Goal: Task Accomplishment & Management: Manage account settings

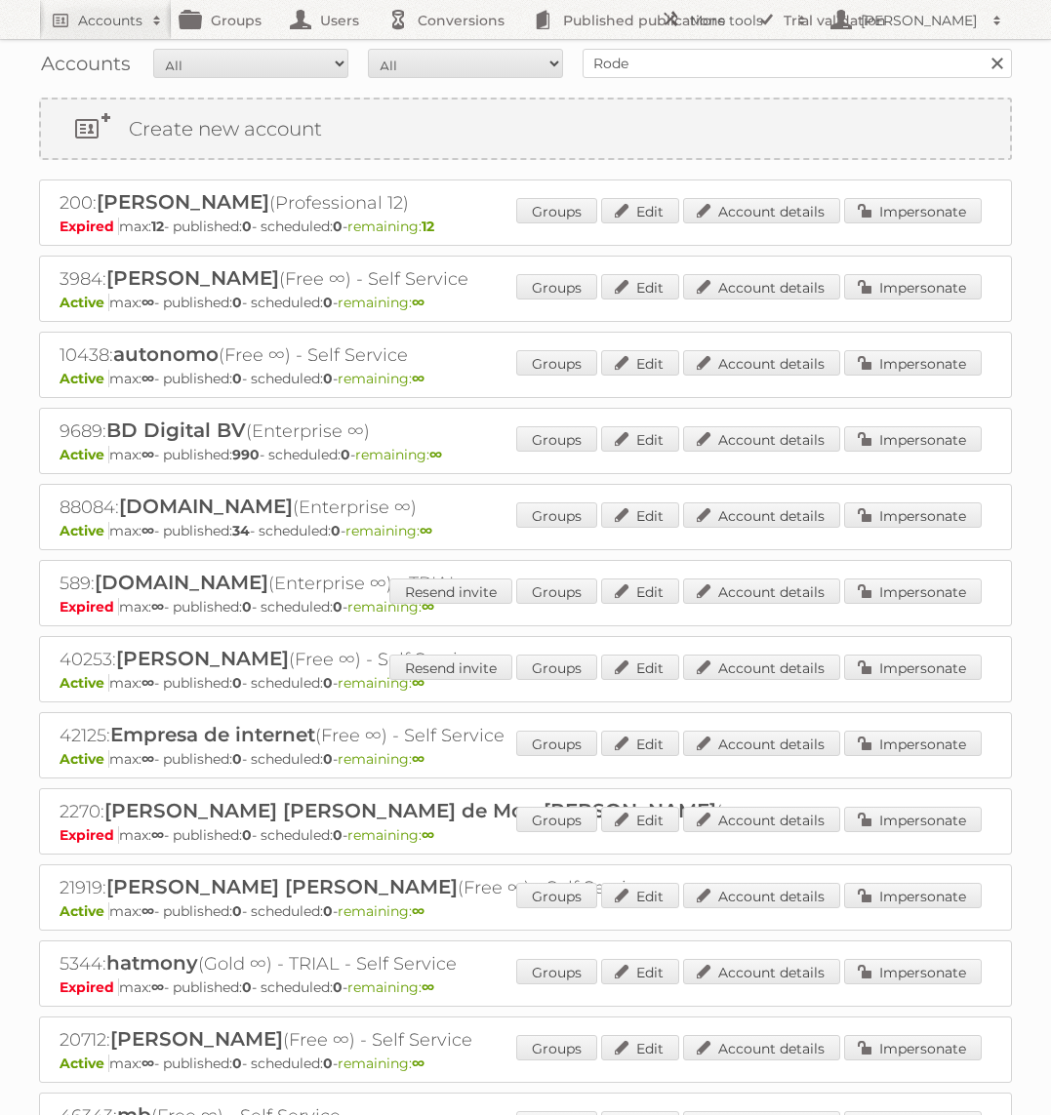
type input "Rode Pilaren"
click at [981, 49] on input "Search" at bounding box center [995, 63] width 29 height 29
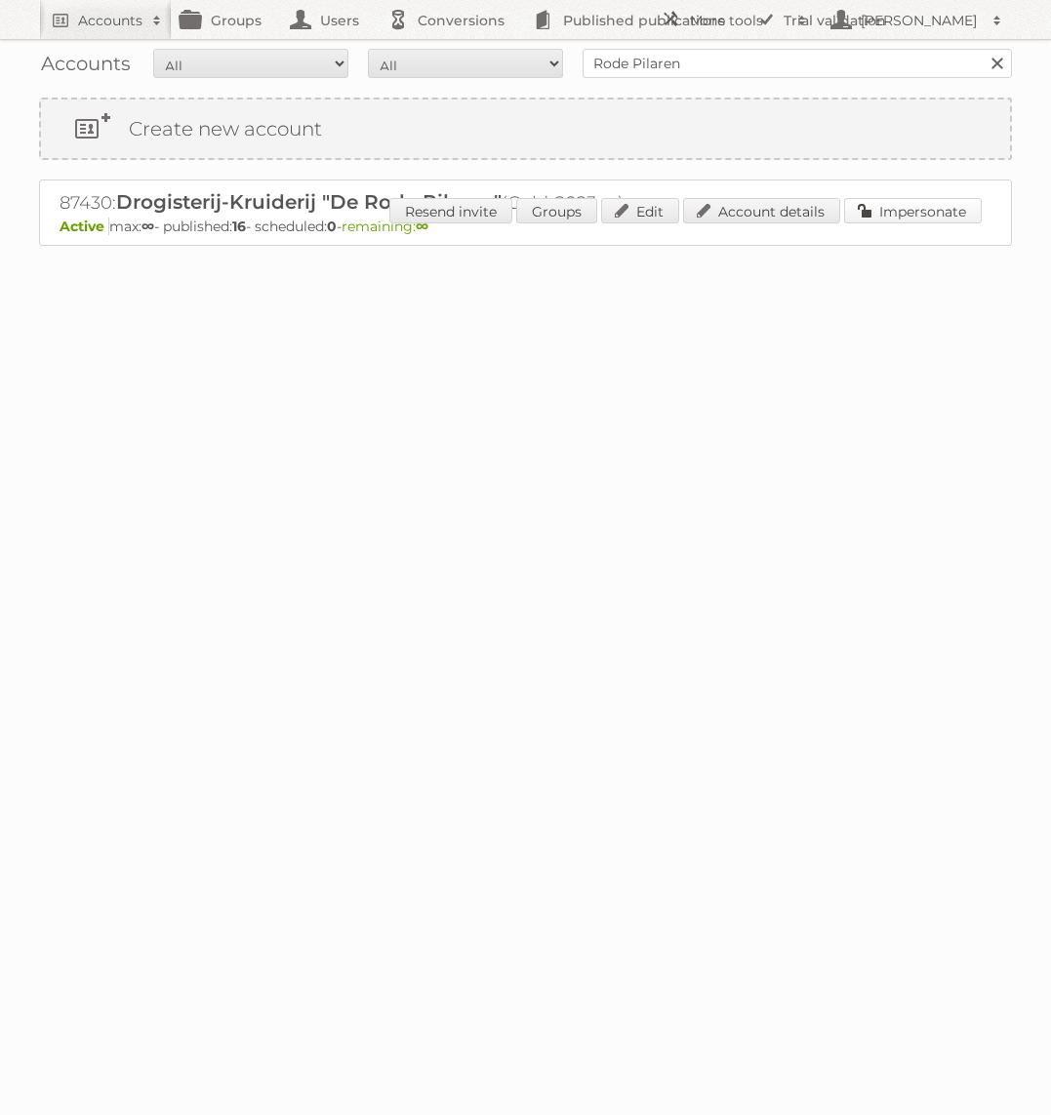
click at [872, 206] on link "Impersonate" at bounding box center [913, 210] width 138 height 25
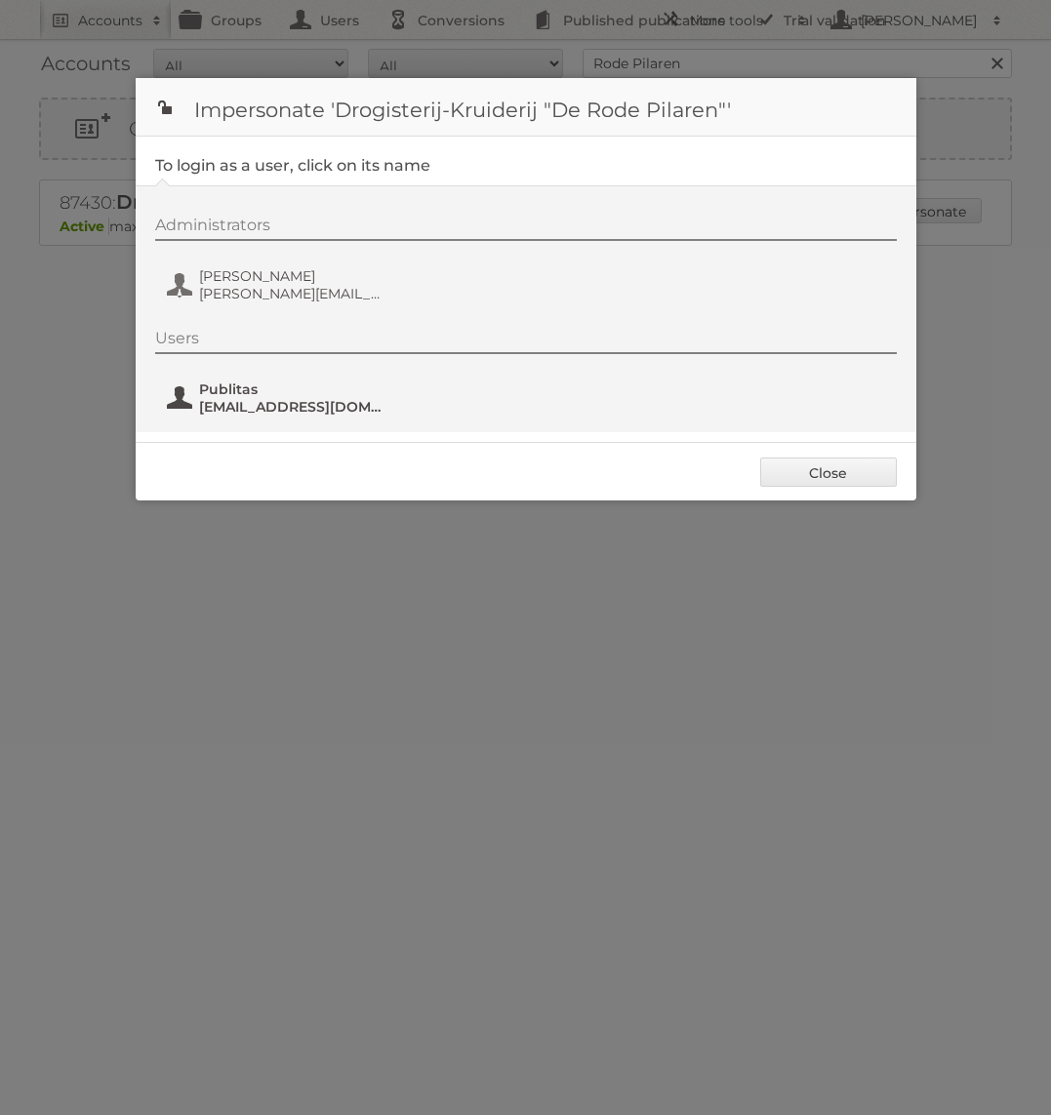
click at [284, 392] on span "Publitas" at bounding box center [293, 389] width 189 height 18
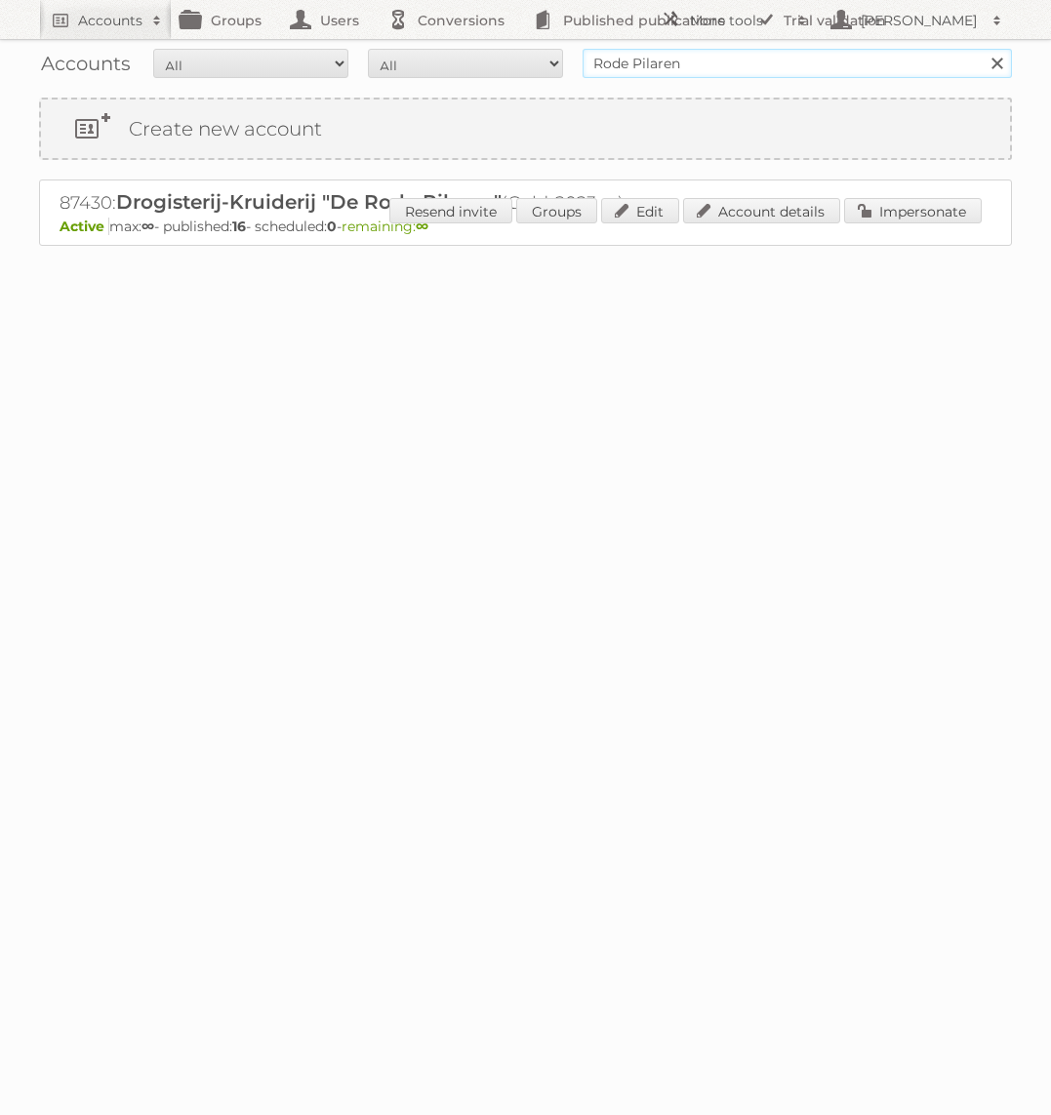
click at [781, 70] on input "Rode Pilaren" at bounding box center [796, 63] width 429 height 29
type input "[DOMAIN_NAME]"
click at [981, 49] on input "Search" at bounding box center [995, 63] width 29 height 29
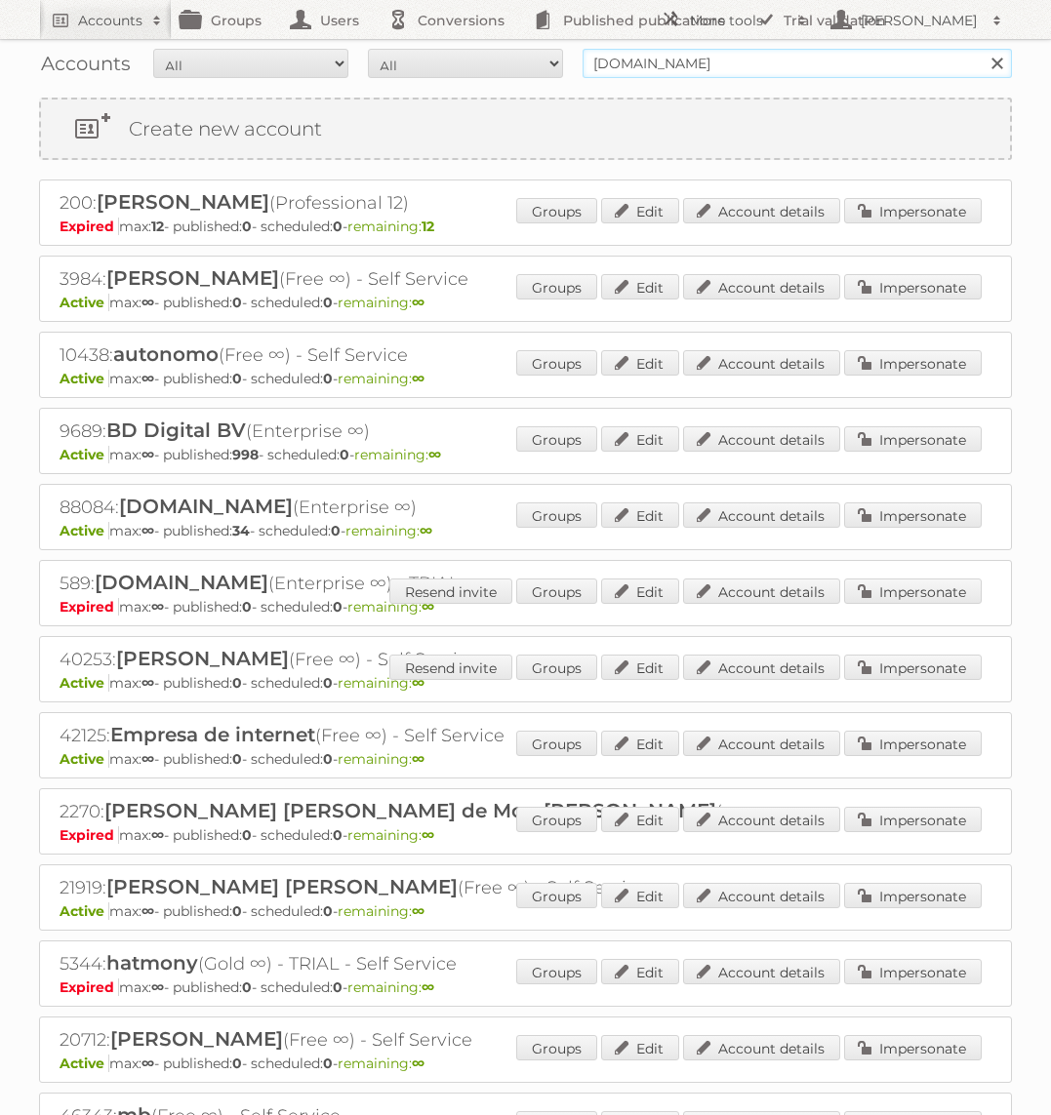
click at [658, 57] on input "[DOMAIN_NAME]" at bounding box center [796, 63] width 429 height 29
click at [981, 49] on input "Search" at bounding box center [995, 63] width 29 height 29
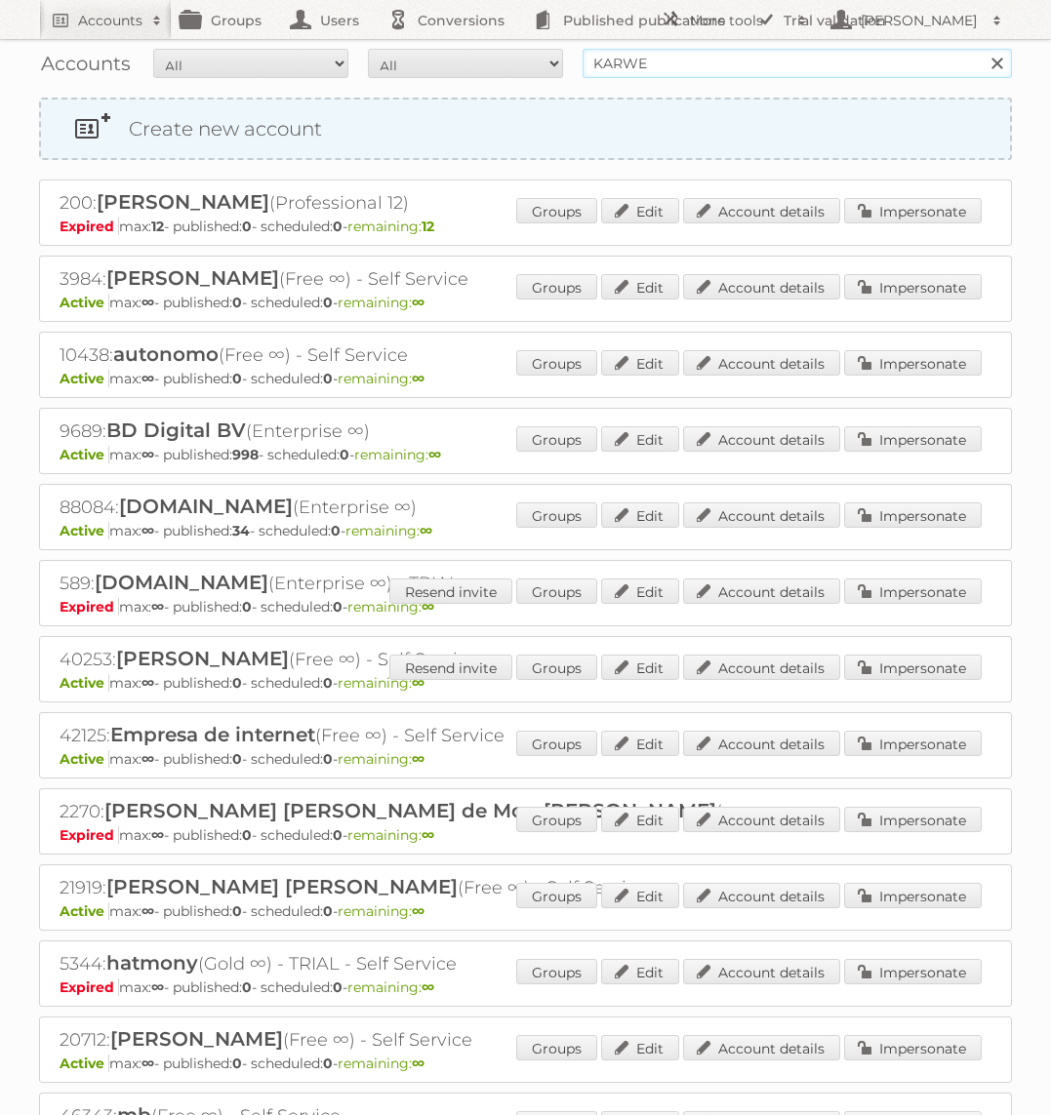
type input "KARWE"
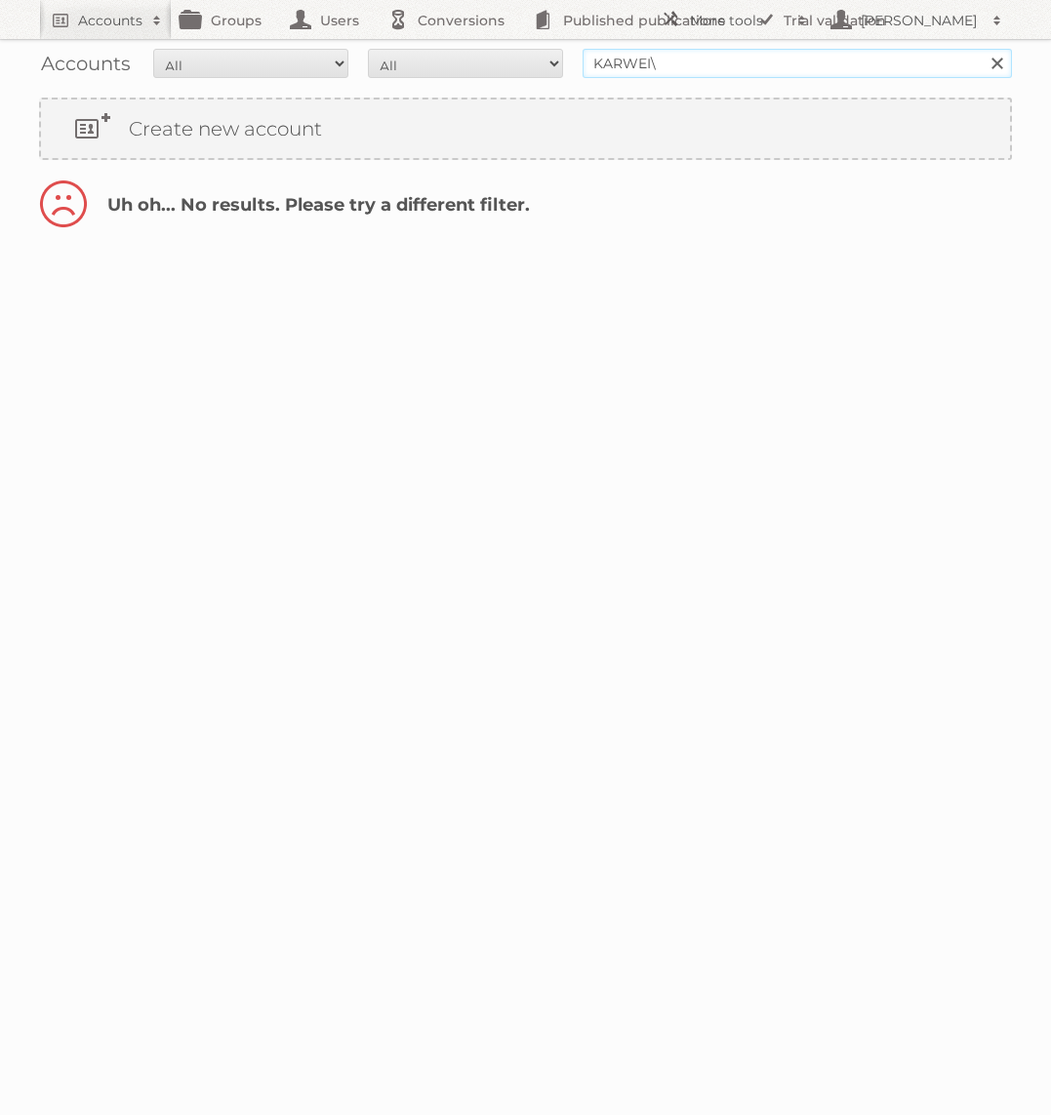
click at [742, 64] on input "KARWEI\" at bounding box center [796, 63] width 429 height 29
type input "KARWEI"
click at [981, 49] on input "Search" at bounding box center [995, 63] width 29 height 29
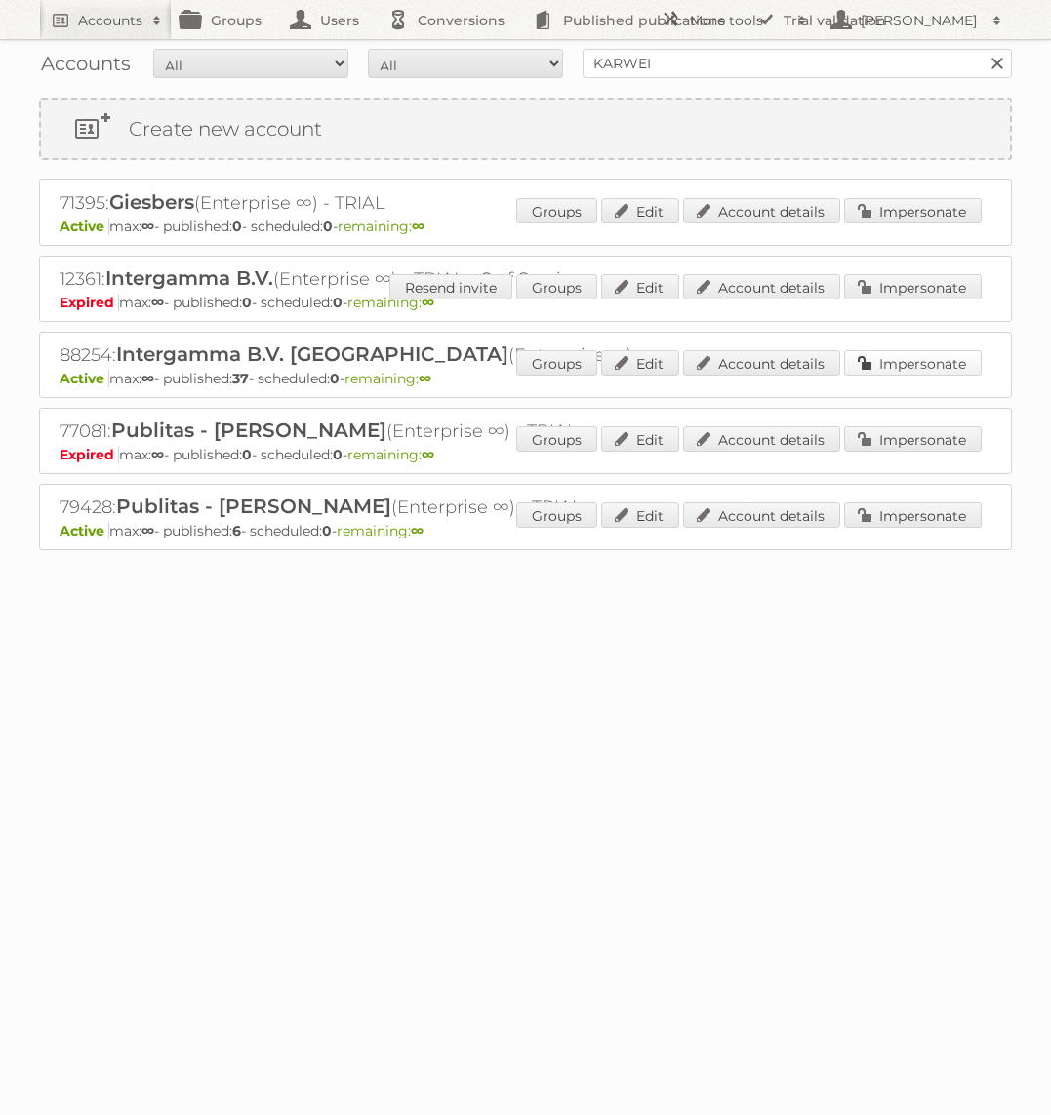
click at [876, 363] on link "Impersonate" at bounding box center [913, 362] width 138 height 25
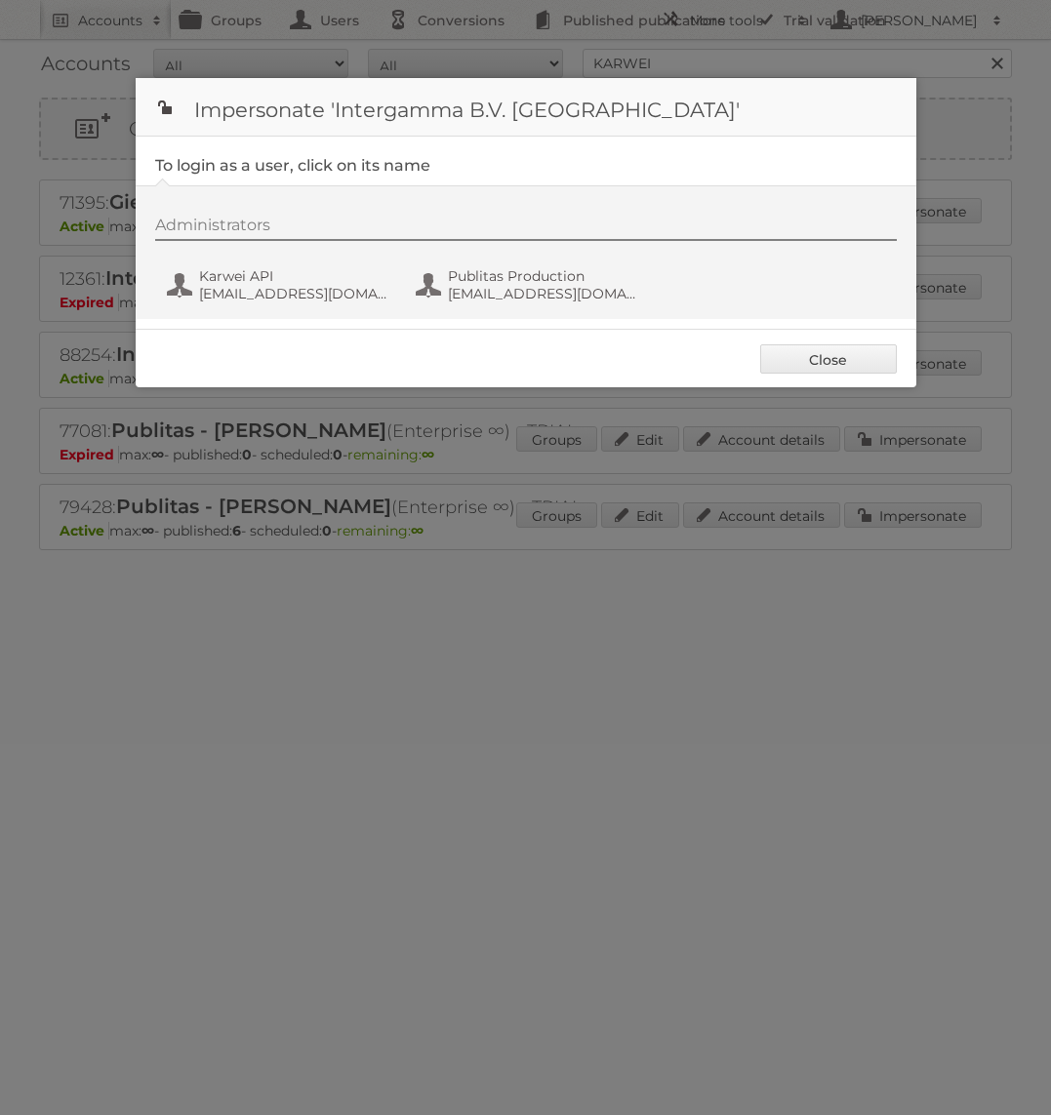
click at [510, 307] on div "Administrators Karwei API [EMAIL_ADDRESS][DOMAIN_NAME] Publitas Production [EMA…" at bounding box center [535, 263] width 761 height 94
click at [510, 274] on span "Publitas Production" at bounding box center [542, 276] width 189 height 18
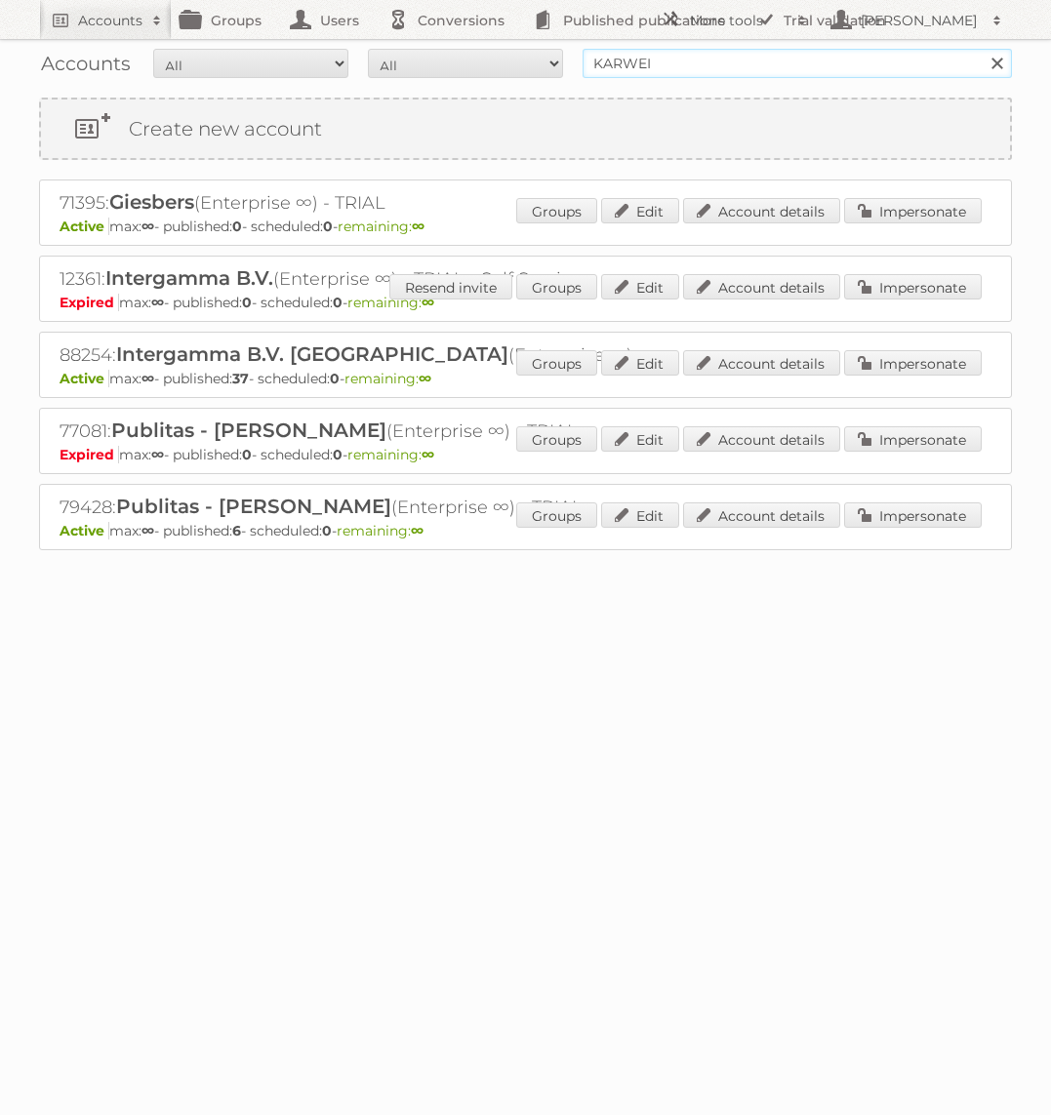
click at [842, 62] on input "KARWEI" at bounding box center [796, 63] width 429 height 29
type input "[DOMAIN_NAME]"
click at [981, 49] on input "Search" at bounding box center [995, 63] width 29 height 29
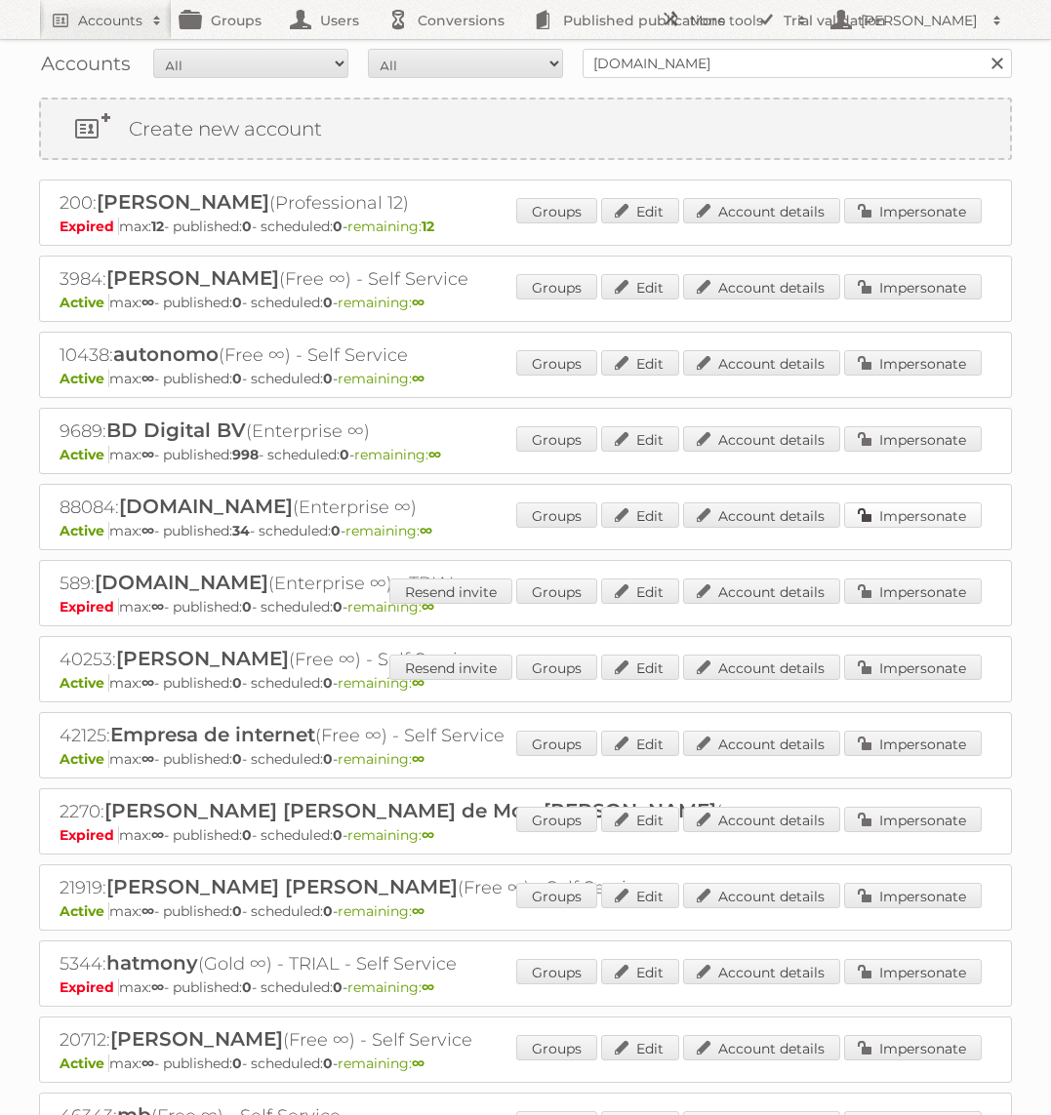
click at [944, 522] on link "Impersonate" at bounding box center [913, 514] width 138 height 25
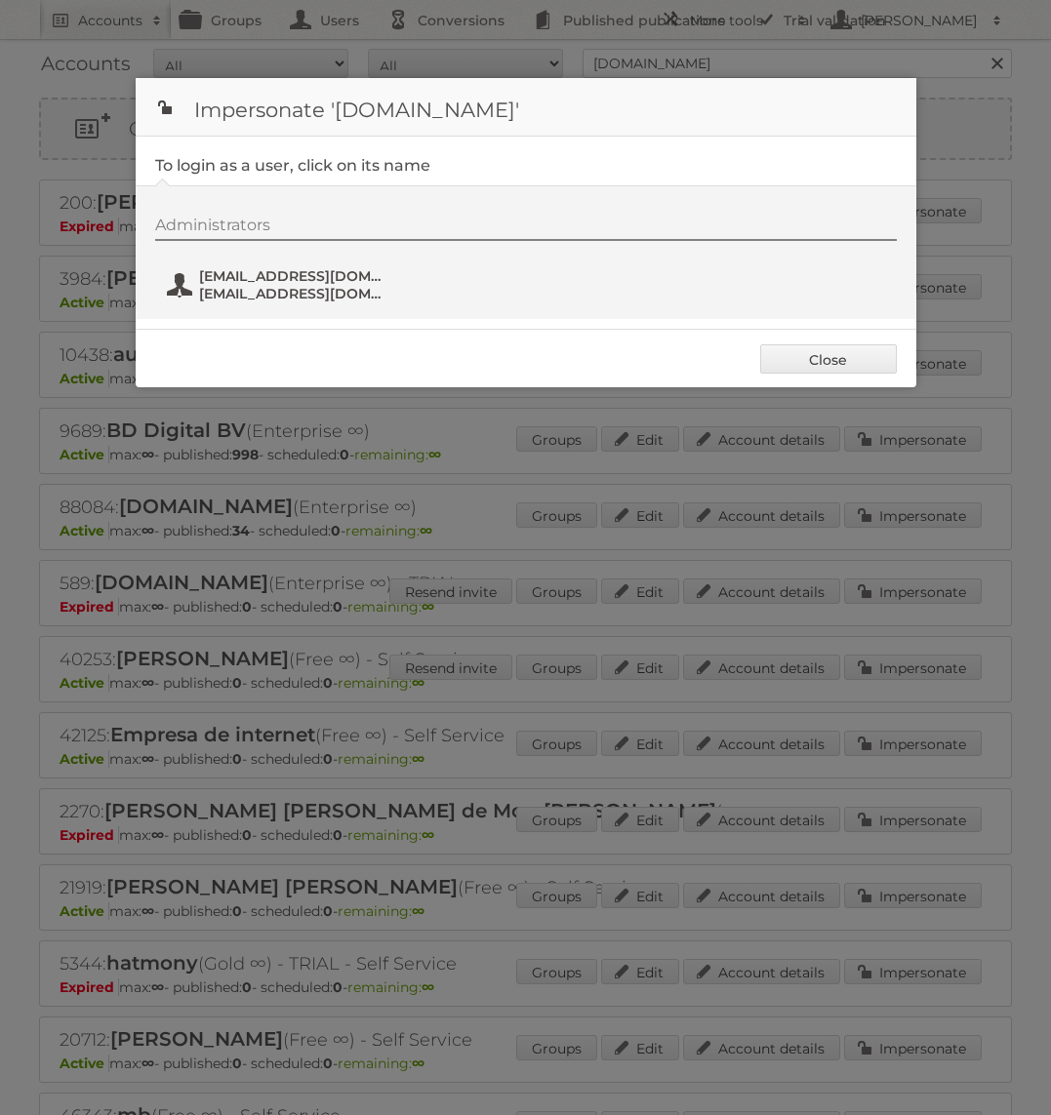
click at [263, 296] on span "fs+bol@publitas.com" at bounding box center [293, 294] width 189 height 18
